Goal: Task Accomplishment & Management: Manage account settings

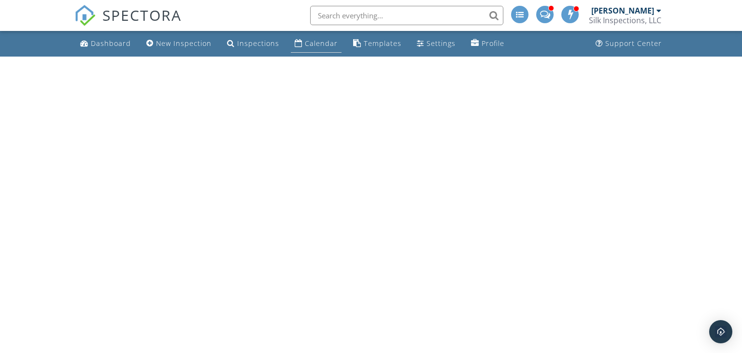
click at [315, 43] on div "Calendar" at bounding box center [321, 43] width 33 height 9
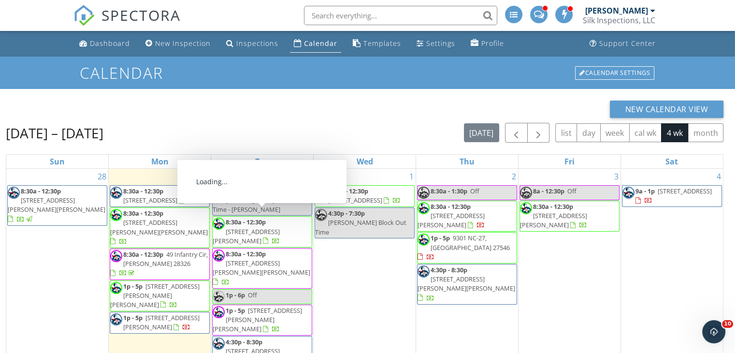
click at [262, 227] on span "2001 S Shoreline Dr, Sanford 27330" at bounding box center [246, 236] width 67 height 18
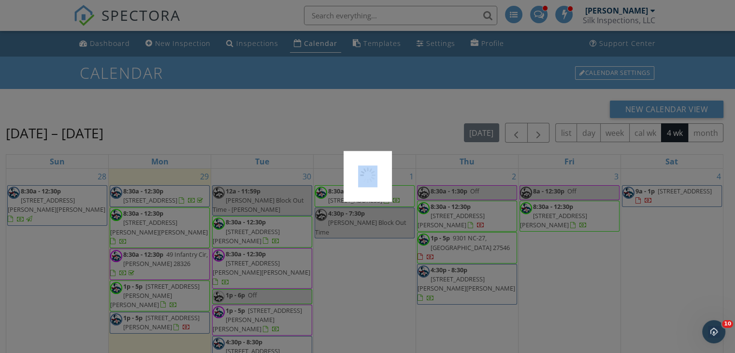
click at [262, 221] on div at bounding box center [367, 176] width 735 height 353
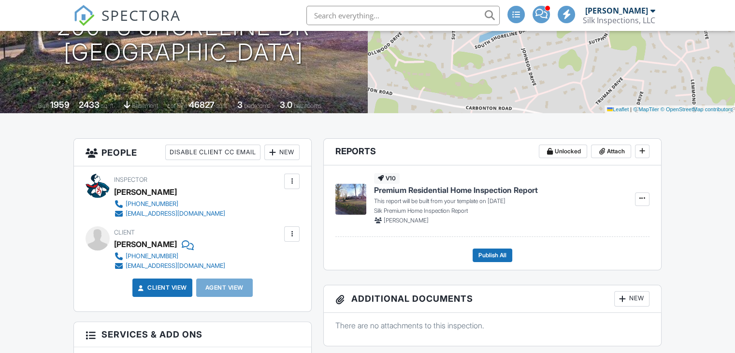
click at [294, 180] on div at bounding box center [292, 181] width 10 height 10
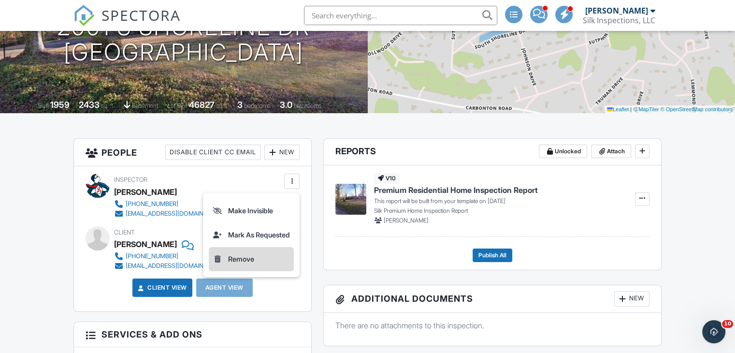
click at [243, 257] on li "Remove" at bounding box center [251, 259] width 85 height 24
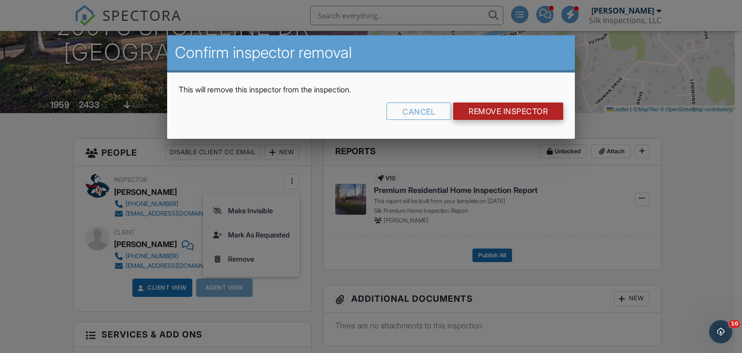
click at [523, 107] on input "Remove Inspector" at bounding box center [508, 110] width 110 height 17
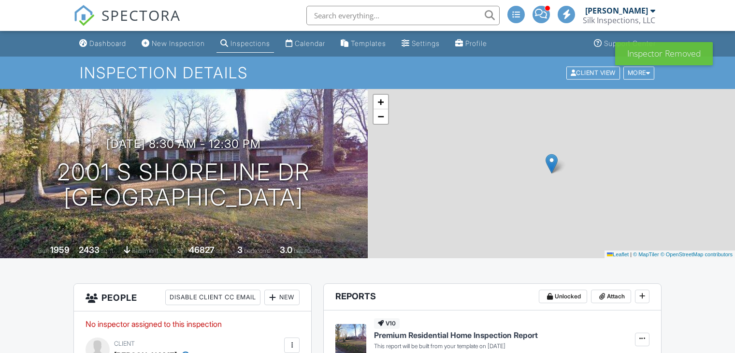
scroll to position [97, 0]
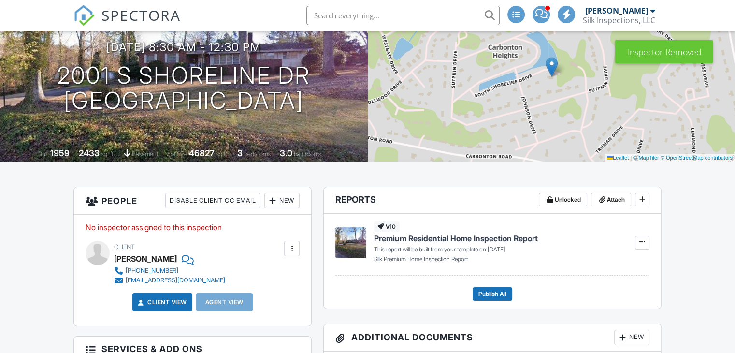
click at [290, 200] on div "New" at bounding box center [281, 200] width 35 height 15
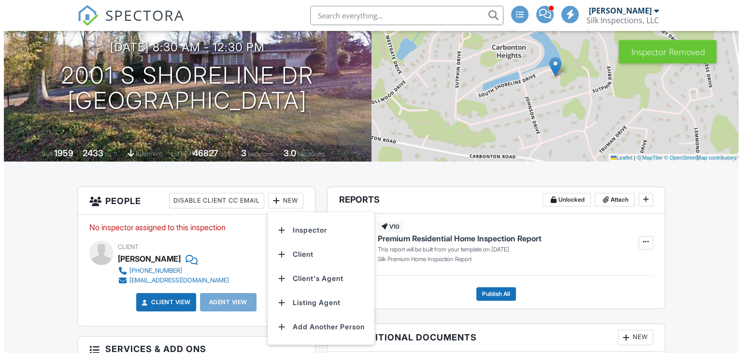
scroll to position [0, 0]
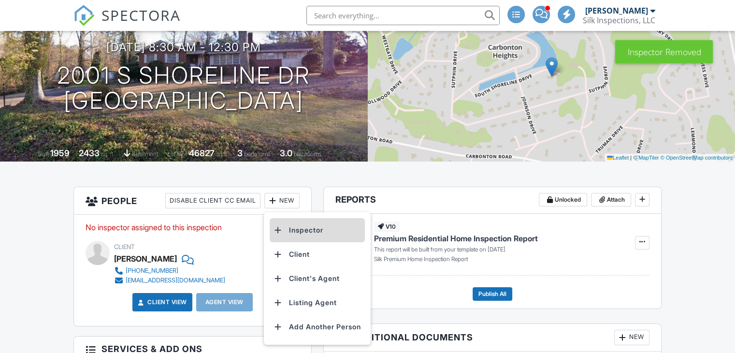
click at [301, 227] on li "Inspector" at bounding box center [317, 230] width 95 height 24
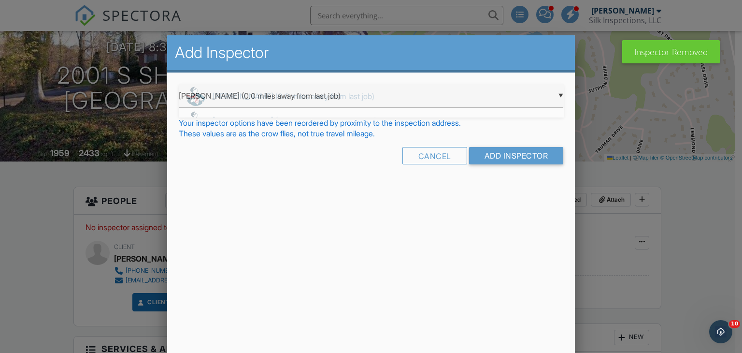
click at [516, 95] on div "▼ Drew Naphy (0.0 miles away from last job) Drew Naphy (0.0 miles away from las…" at bounding box center [371, 96] width 385 height 24
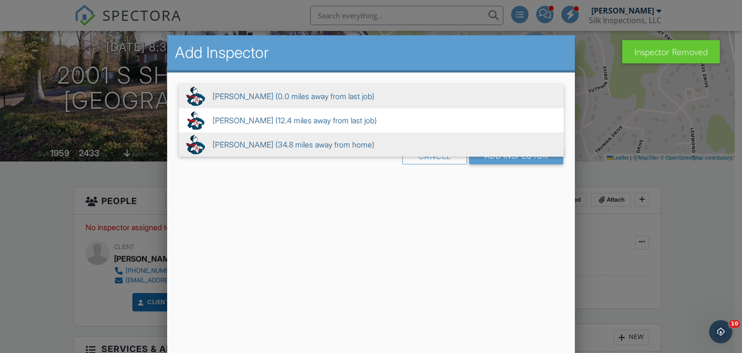
click at [218, 143] on span "Chris Skinner (34.8 miles away from home)" at bounding box center [371, 144] width 385 height 24
type input "Chris Skinner (34.8 miles away from home)"
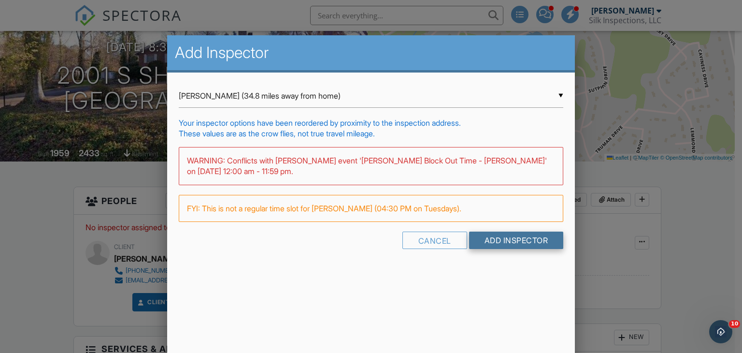
click at [499, 244] on input "Add Inspector" at bounding box center [516, 239] width 95 height 17
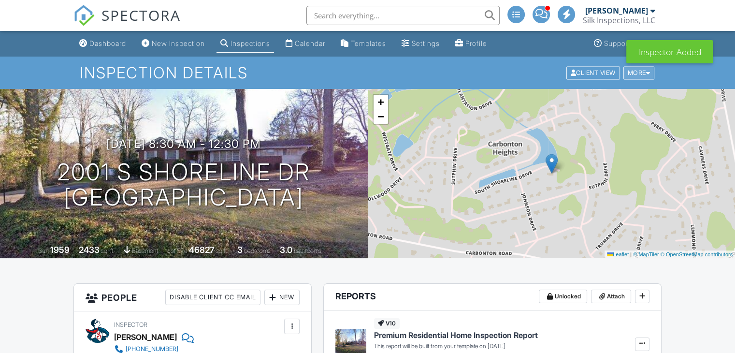
click at [633, 73] on div "More" at bounding box center [638, 72] width 31 height 13
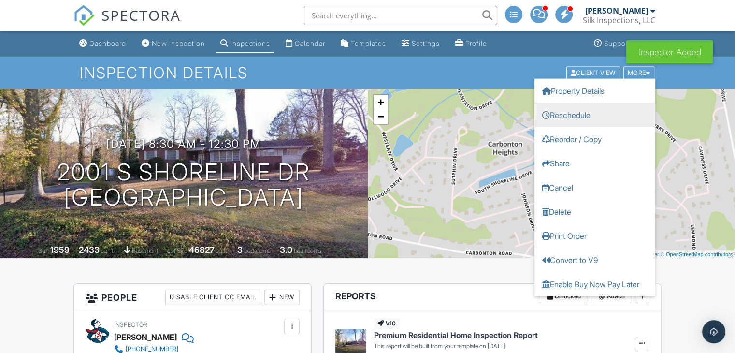
click at [589, 116] on link "Reschedule" at bounding box center [594, 114] width 121 height 24
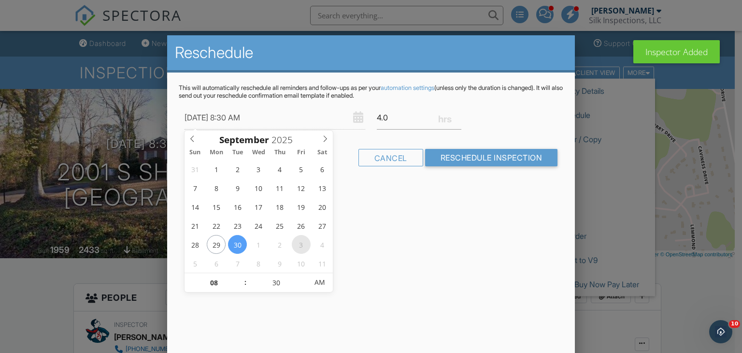
type input "[DATE] 8:30 AM"
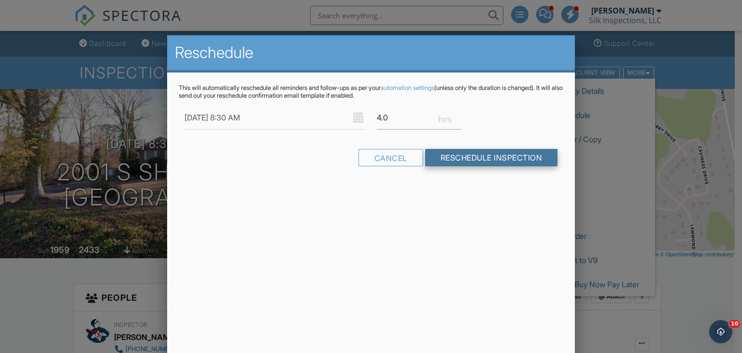
click at [506, 157] on input "Reschedule Inspection" at bounding box center [491, 157] width 133 height 17
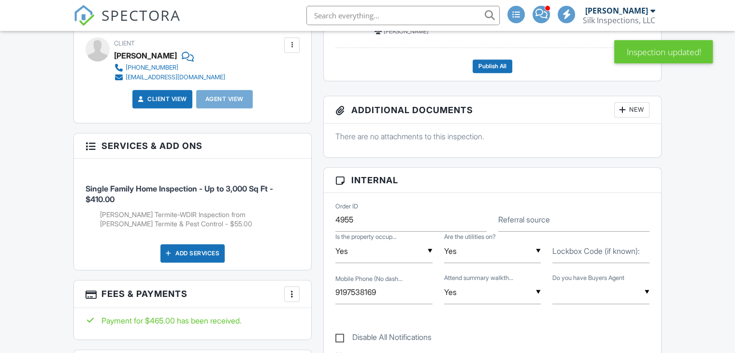
click at [207, 253] on div "Add Services" at bounding box center [192, 253] width 64 height 18
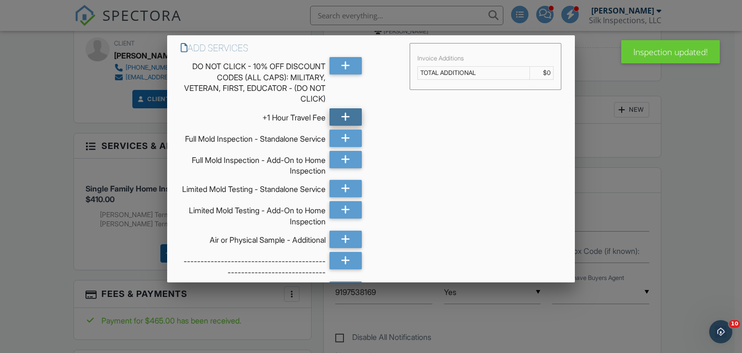
click at [347, 114] on div at bounding box center [345, 116] width 32 height 17
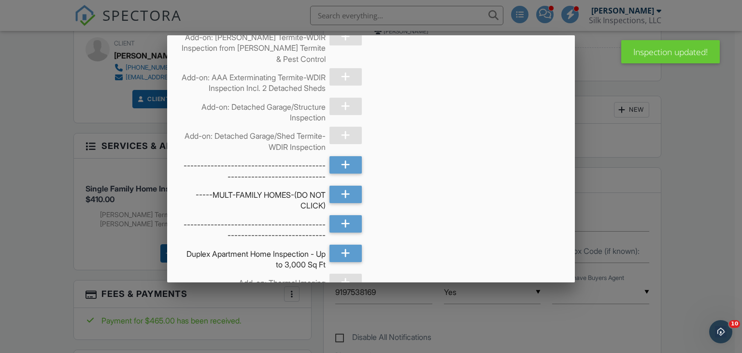
scroll to position [4908, 0]
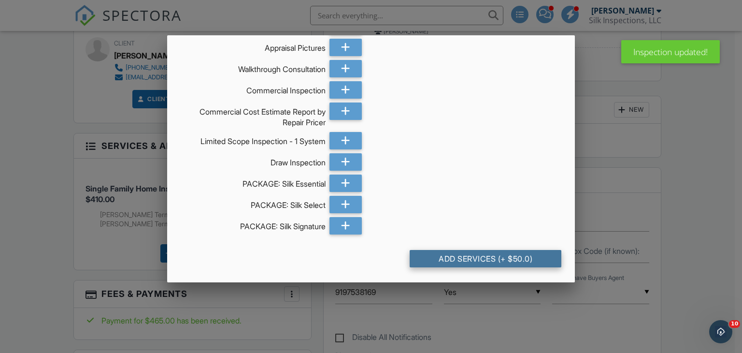
click at [485, 257] on div "Add Services (+ $50.0)" at bounding box center [486, 258] width 152 height 17
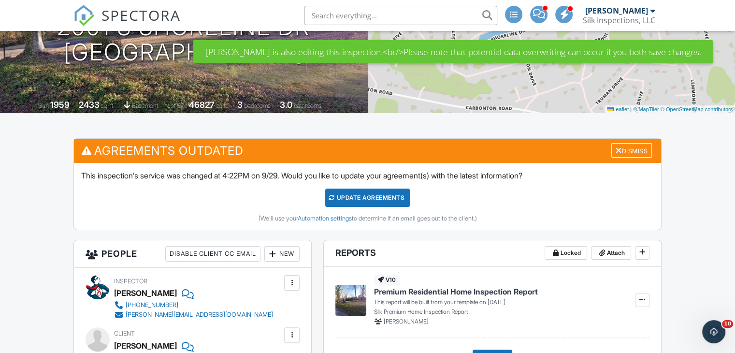
scroll to position [193, 0]
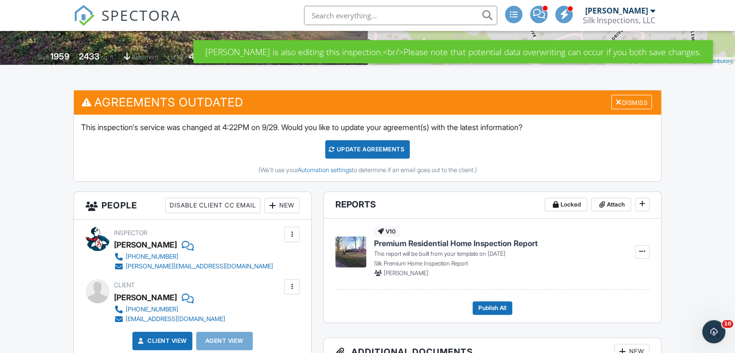
click at [381, 144] on div "Update Agreements" at bounding box center [367, 149] width 85 height 18
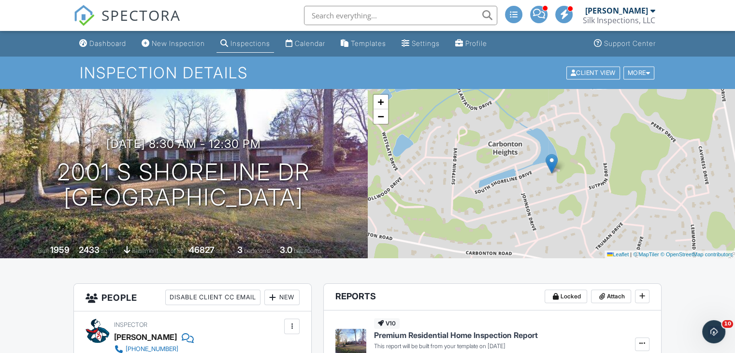
click at [251, 39] on link "Inspections" at bounding box center [244, 44] width 57 height 18
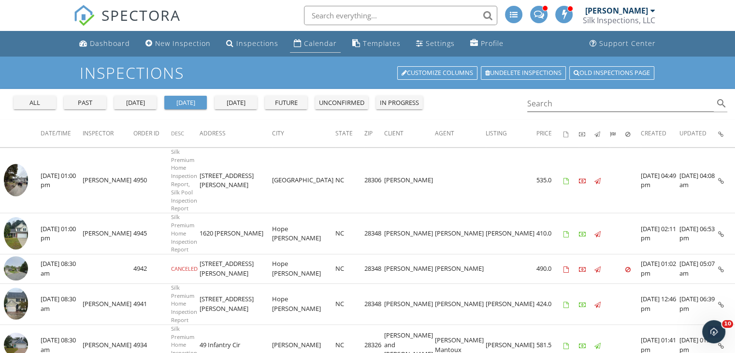
click at [314, 43] on div "Calendar" at bounding box center [320, 43] width 33 height 9
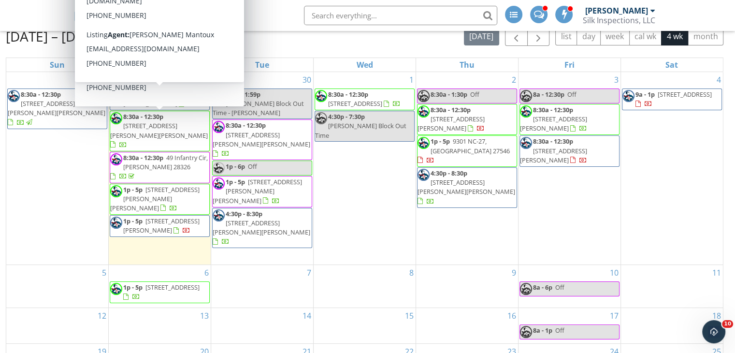
scroll to position [128, 0]
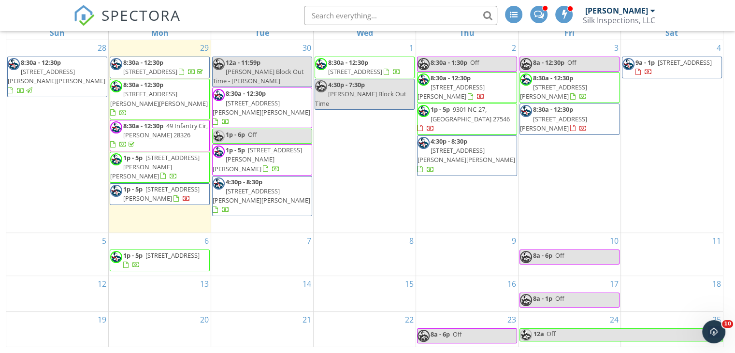
click at [539, 12] on span at bounding box center [538, 13] width 10 height 9
